Goal: Check status: Check status

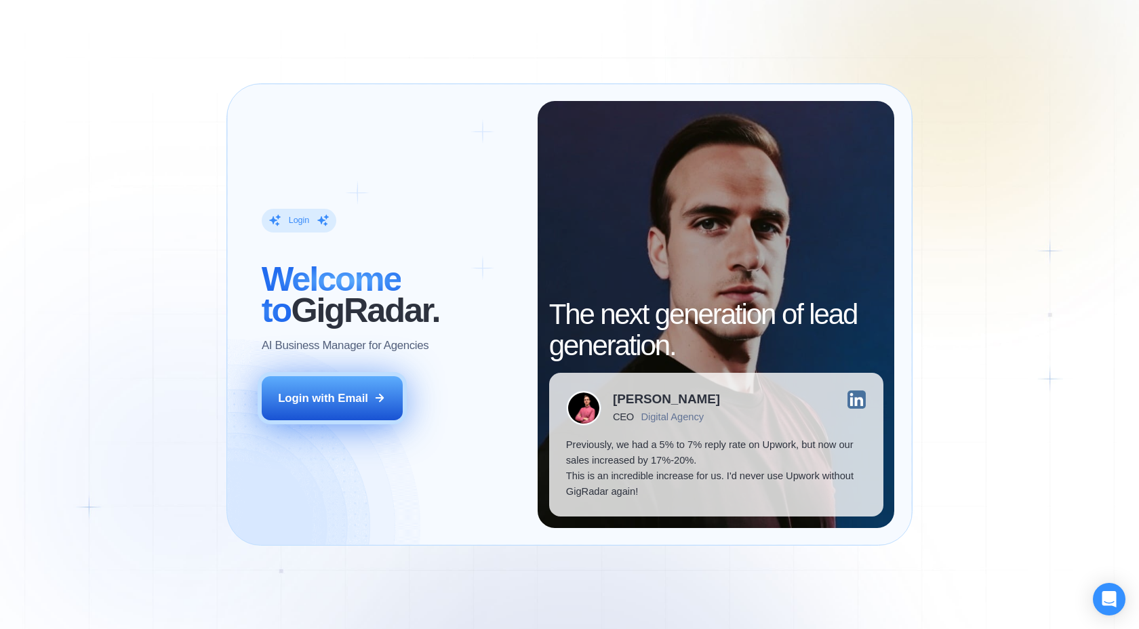
click at [342, 391] on div "Login with Email" at bounding box center [323, 398] width 90 height 16
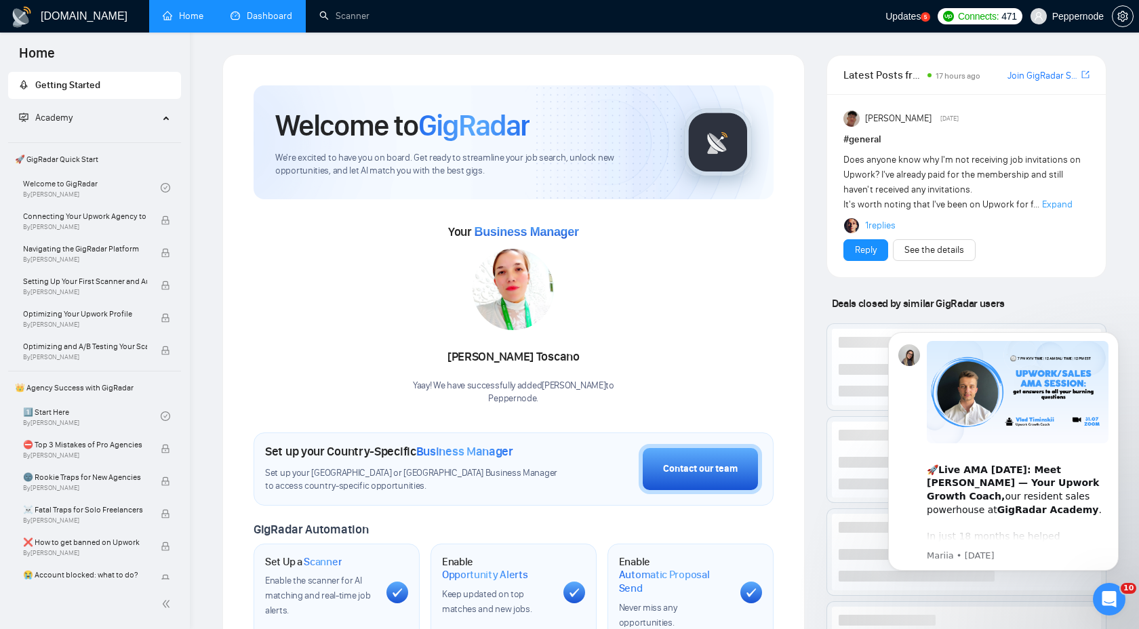
click at [257, 18] on link "Dashboard" at bounding box center [261, 16] width 62 height 12
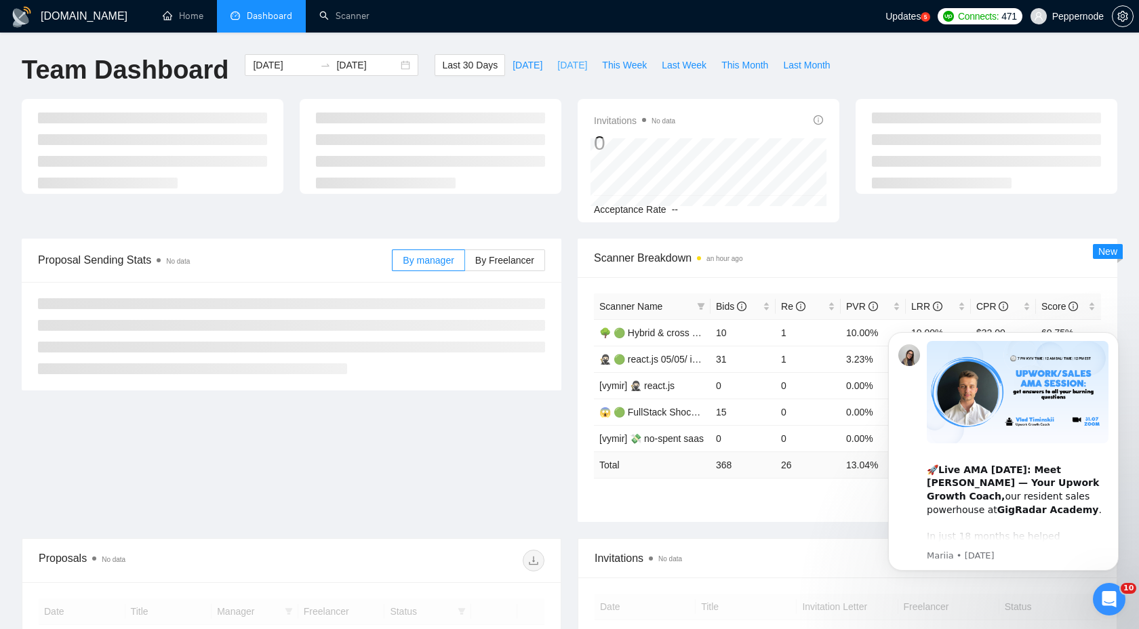
click at [563, 71] on span "[DATE]" at bounding box center [572, 65] width 30 height 15
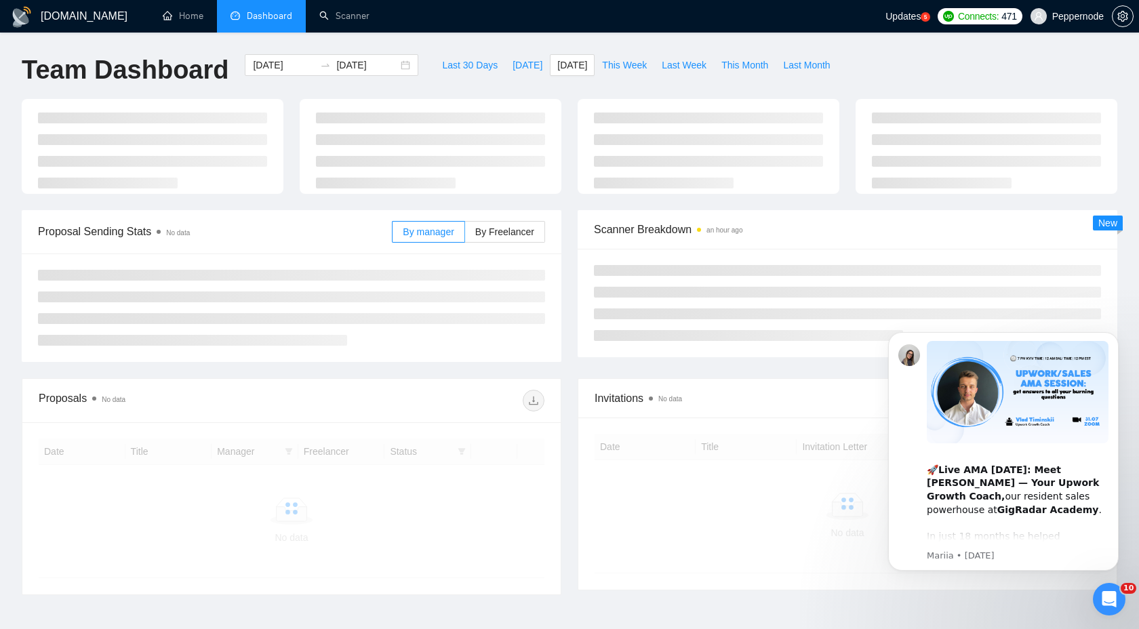
type input "[DATE]"
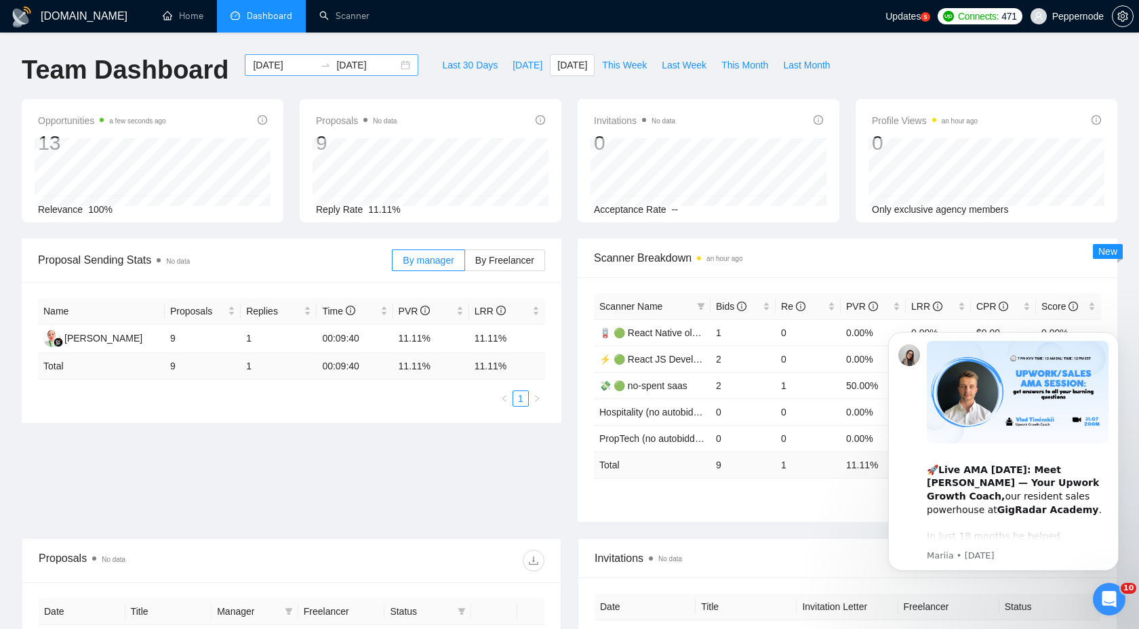
click at [395, 66] on div "[DATE] [DATE]" at bounding box center [332, 65] width 174 height 22
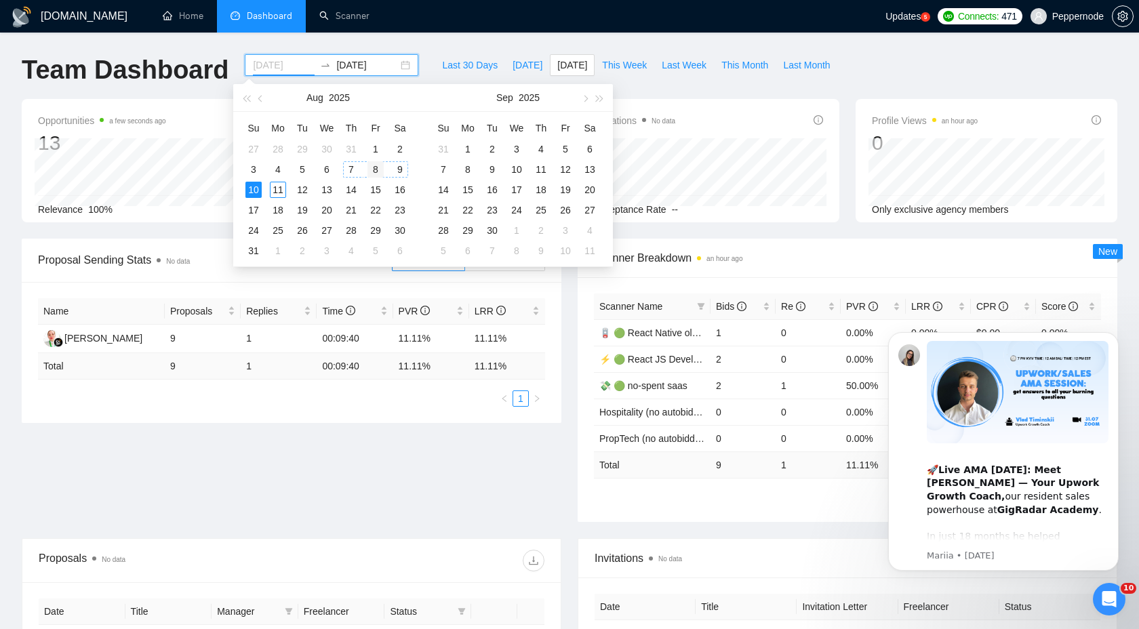
type input "[DATE]"
click at [374, 169] on div "8" at bounding box center [375, 169] width 16 height 16
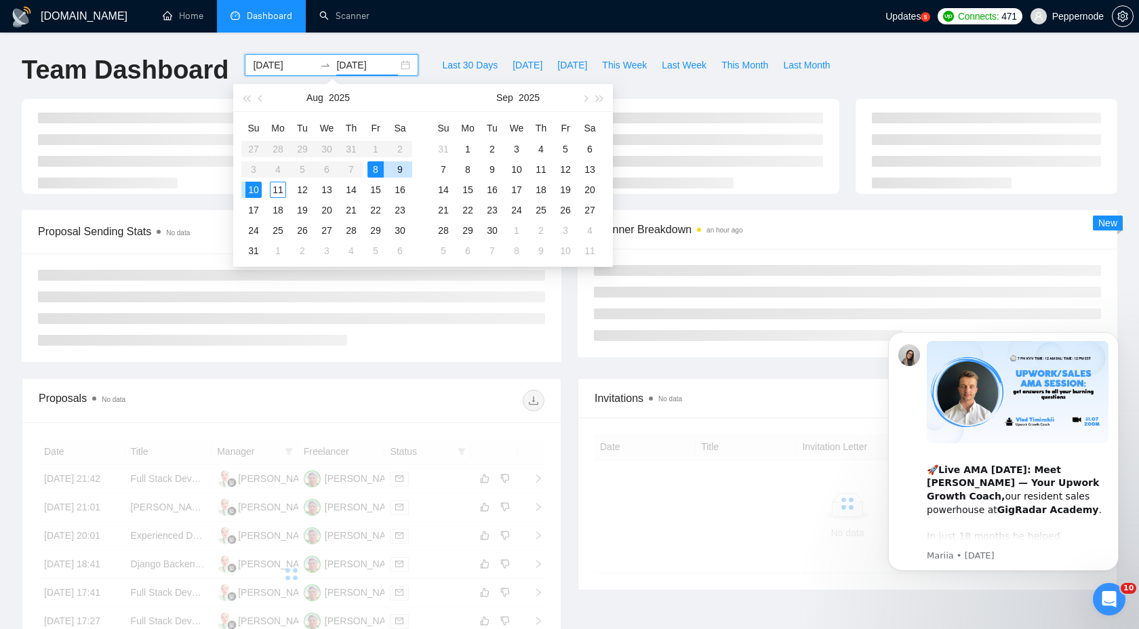
click at [374, 169] on div "8" at bounding box center [375, 169] width 16 height 16
type input "[DATE]"
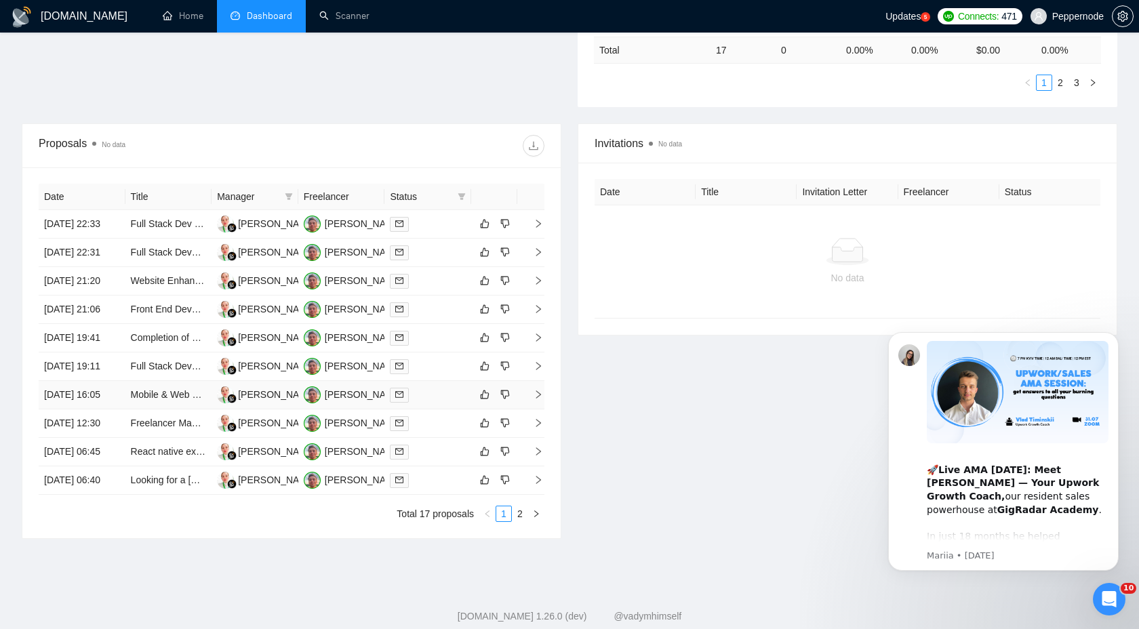
scroll to position [416, 0]
click at [534, 147] on icon "download" at bounding box center [533, 144] width 11 height 11
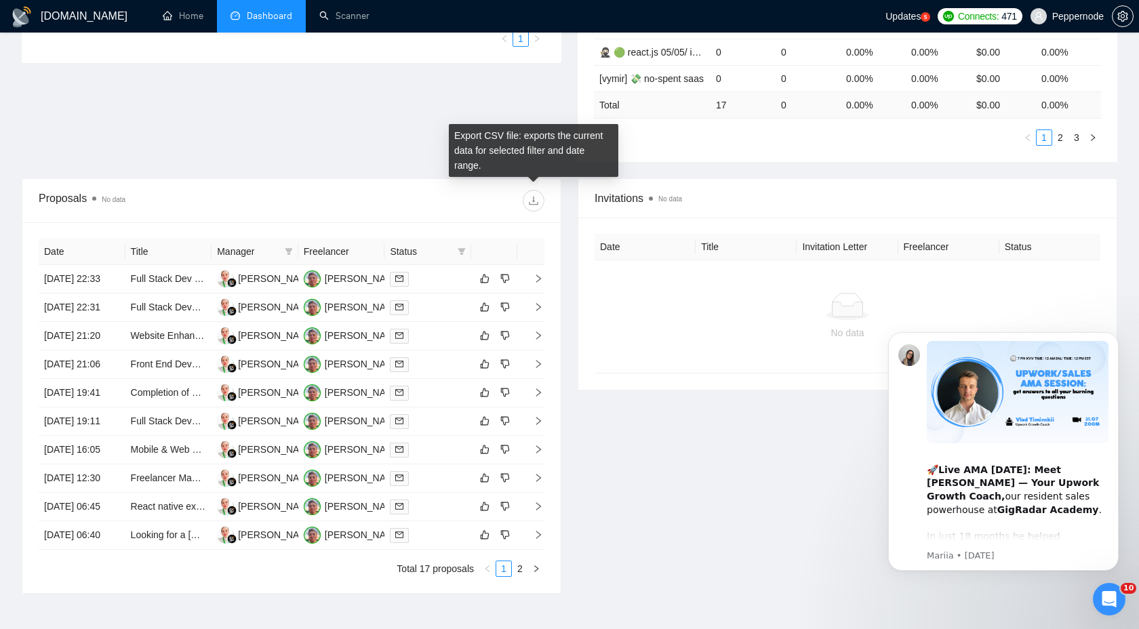
scroll to position [0, 0]
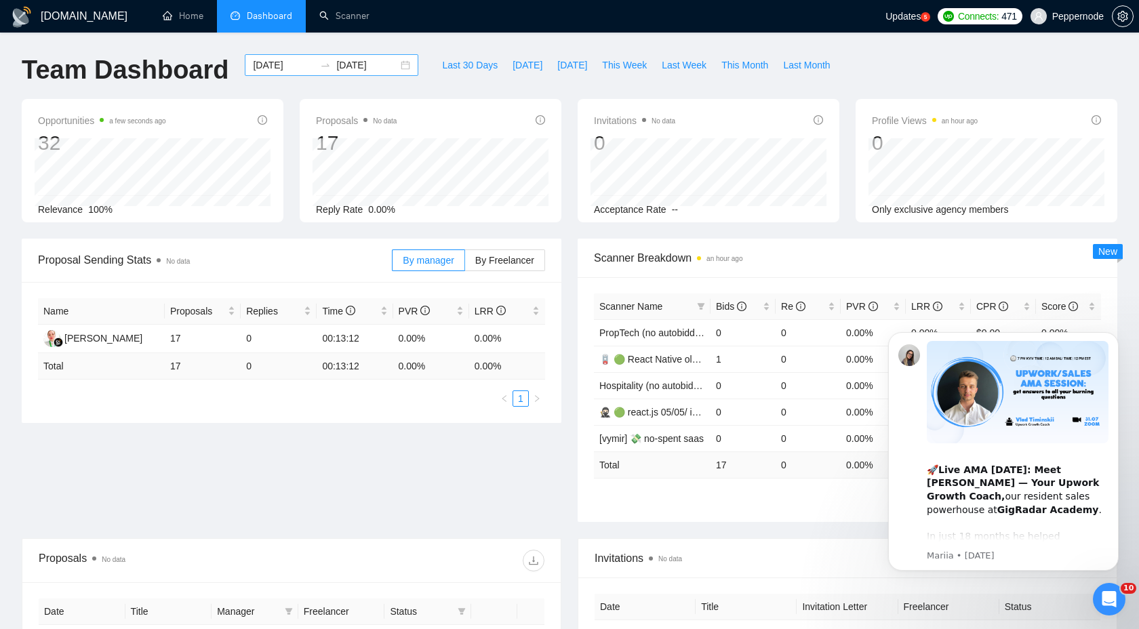
click at [395, 68] on div "[DATE] [DATE]" at bounding box center [332, 65] width 174 height 22
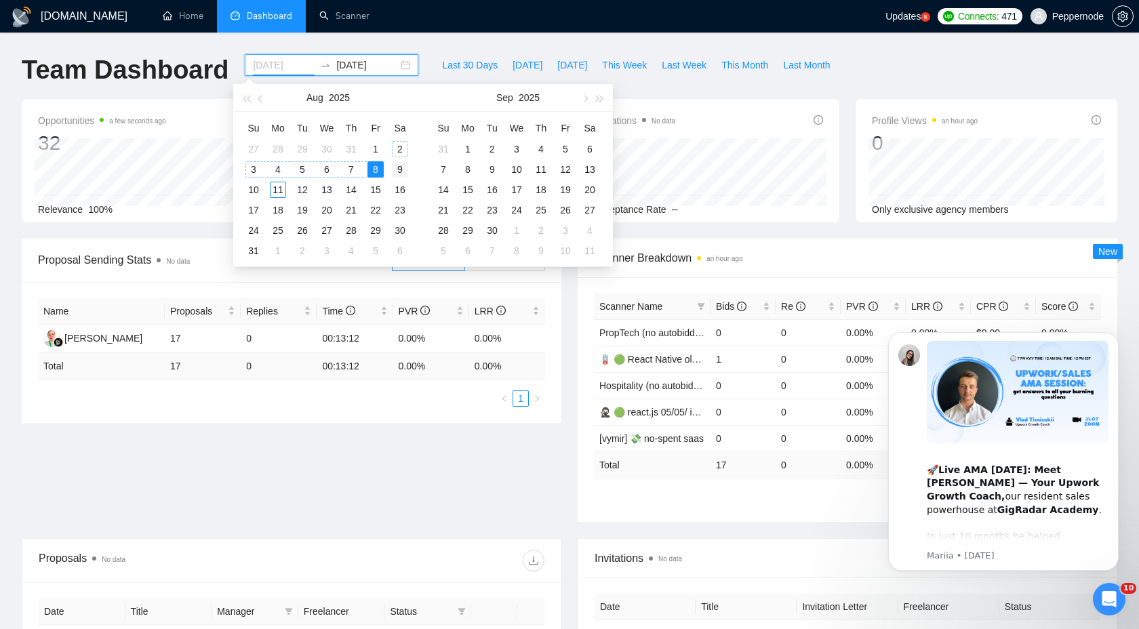
type input "[DATE]"
click at [398, 169] on div "9" at bounding box center [400, 169] width 16 height 16
type input "[DATE]"
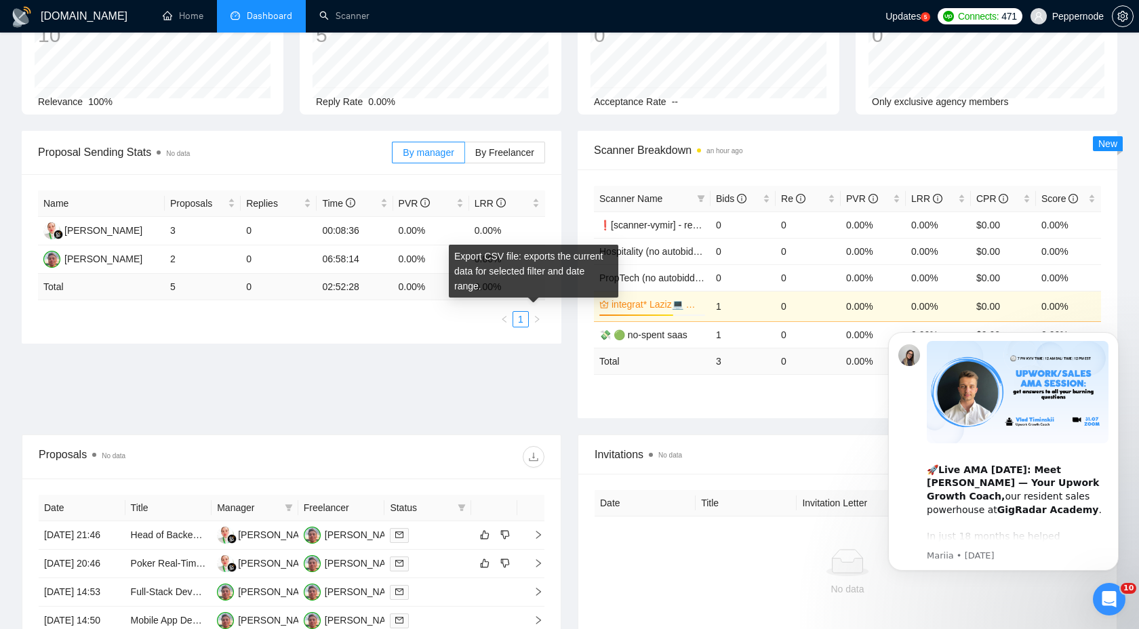
scroll to position [147, 0]
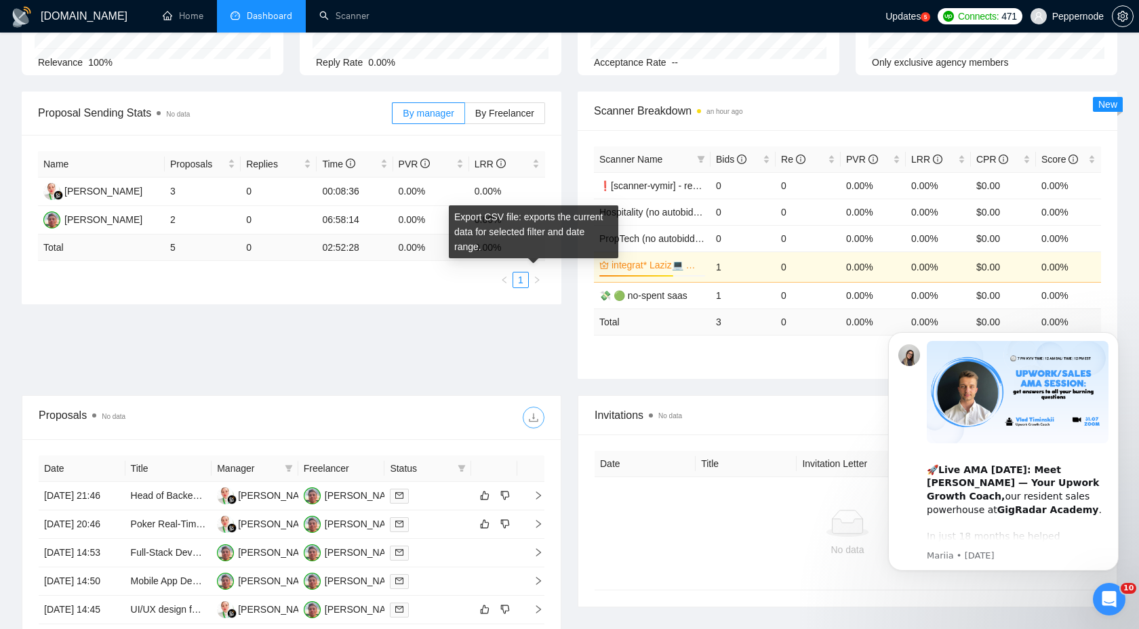
click at [533, 426] on button "button" at bounding box center [534, 418] width 22 height 22
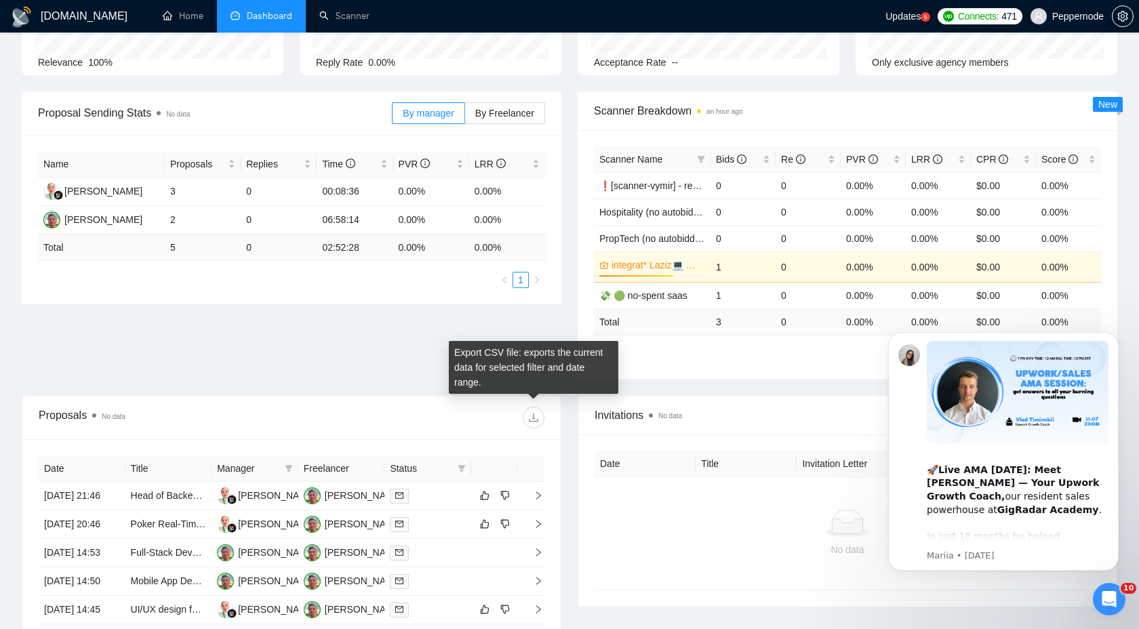
scroll to position [0, 0]
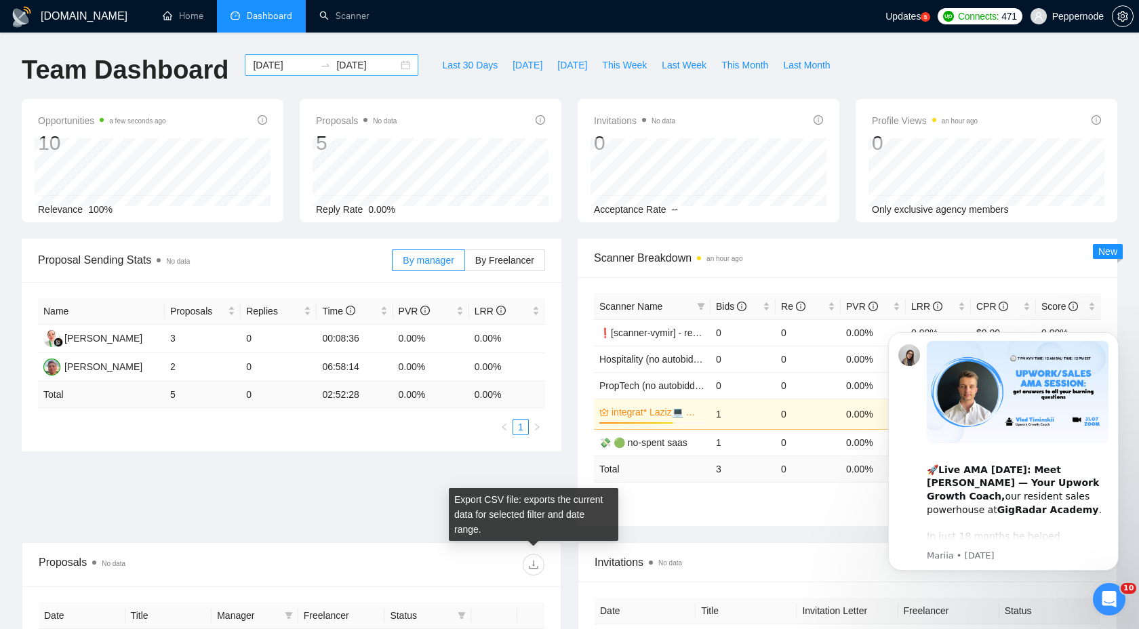
click at [397, 70] on div "[DATE] [DATE]" at bounding box center [332, 65] width 174 height 22
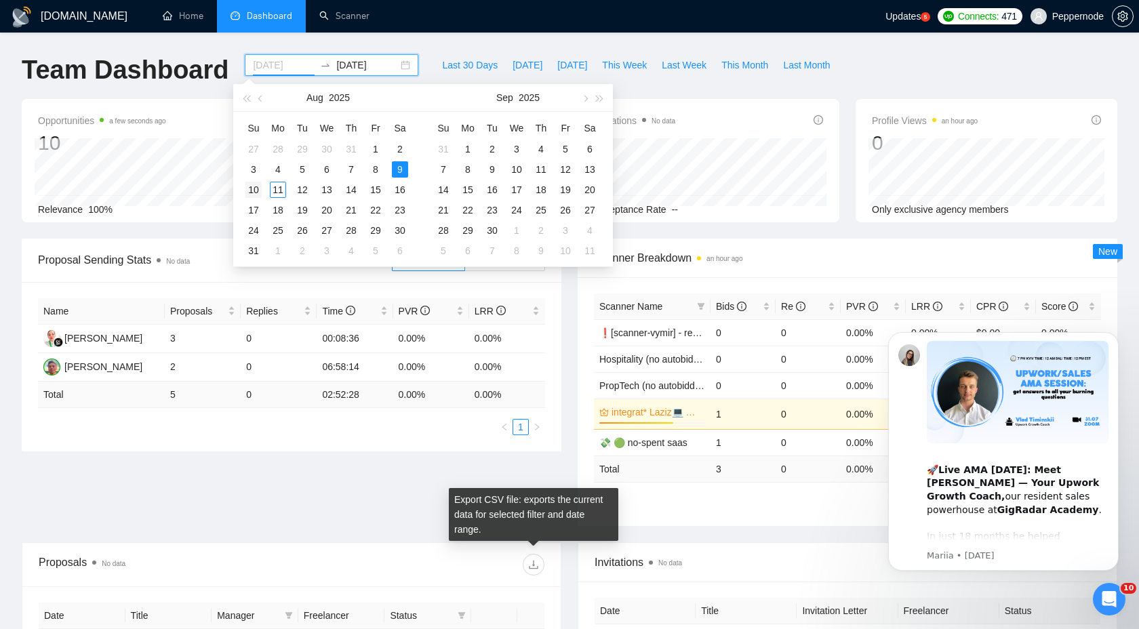
type input "[DATE]"
click at [254, 188] on div "10" at bounding box center [253, 190] width 16 height 16
type input "[DATE]"
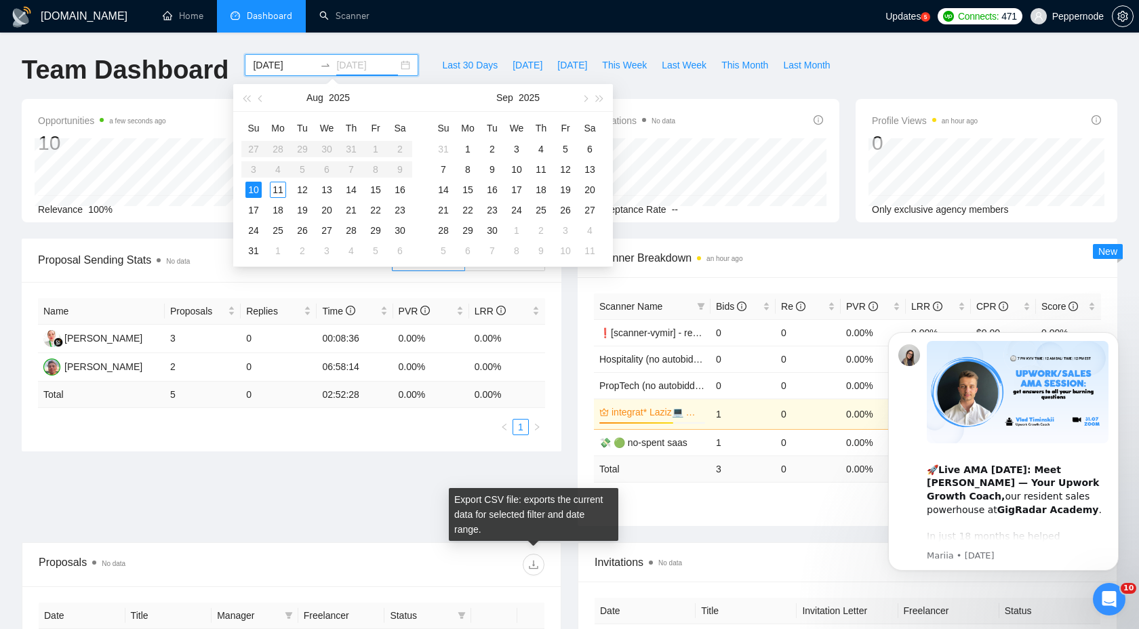
click at [252, 186] on div "10" at bounding box center [253, 190] width 16 height 16
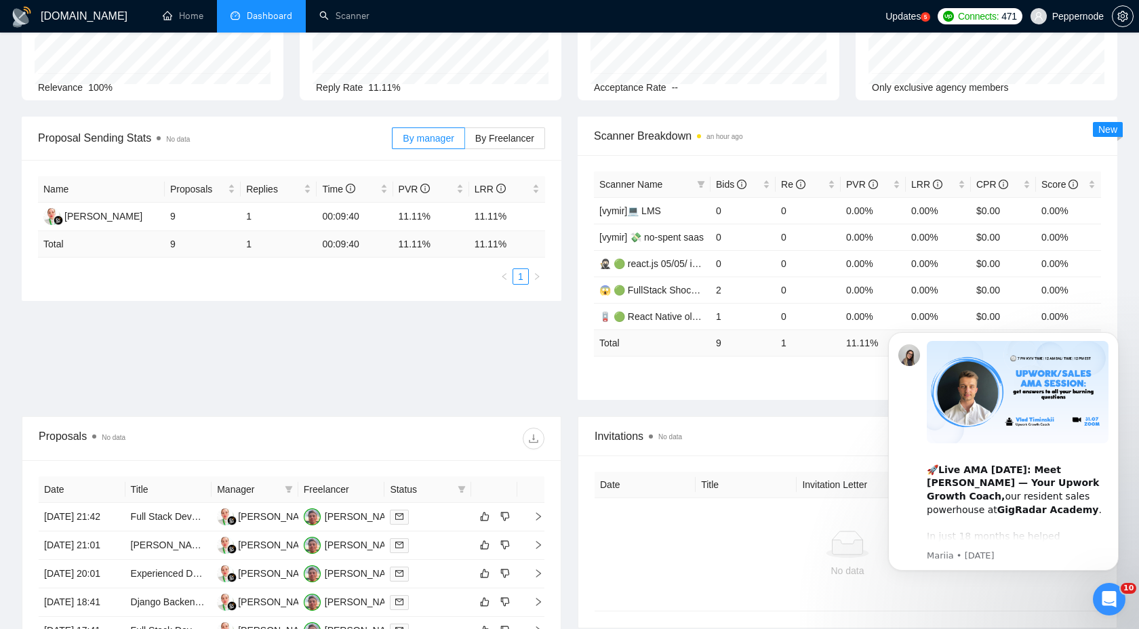
scroll to position [140, 0]
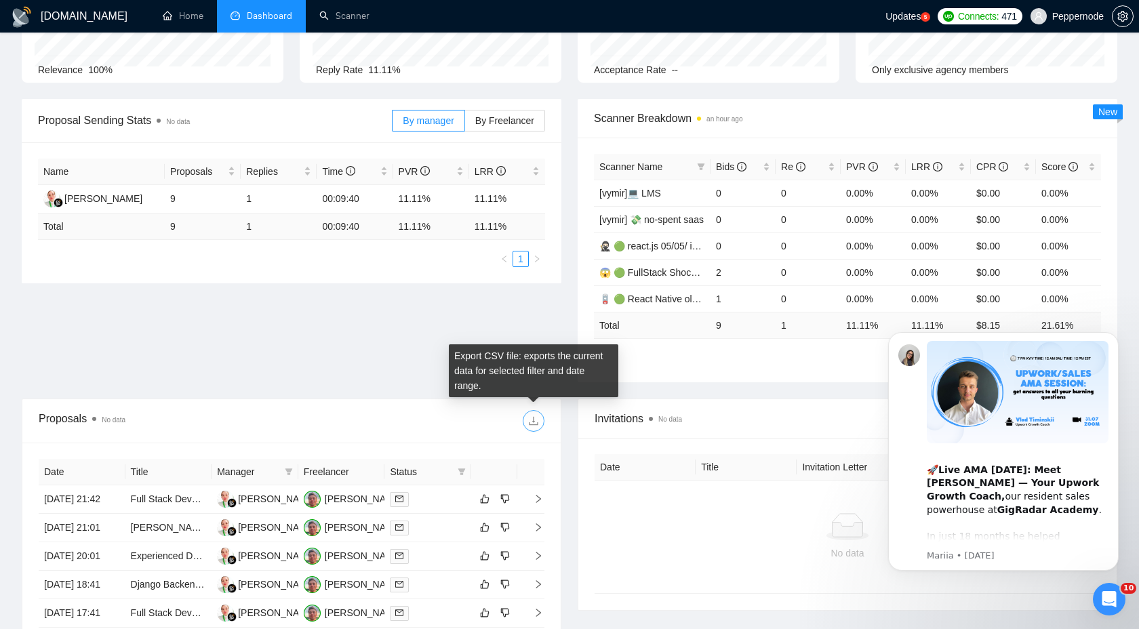
click at [537, 426] on button "button" at bounding box center [534, 421] width 22 height 22
